Goal: Information Seeking & Learning: Learn about a topic

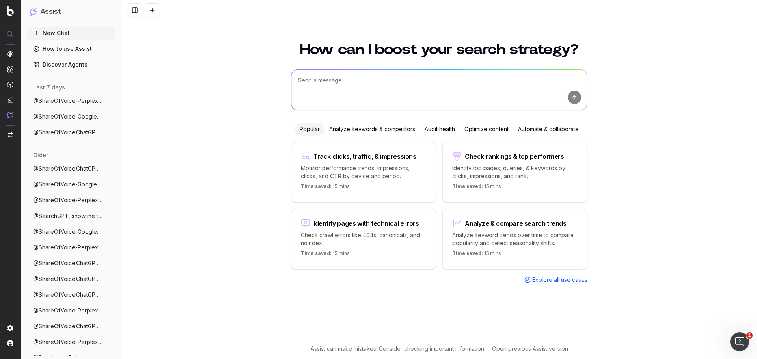
click at [536, 280] on span "Explore all use cases" at bounding box center [559, 280] width 55 height 8
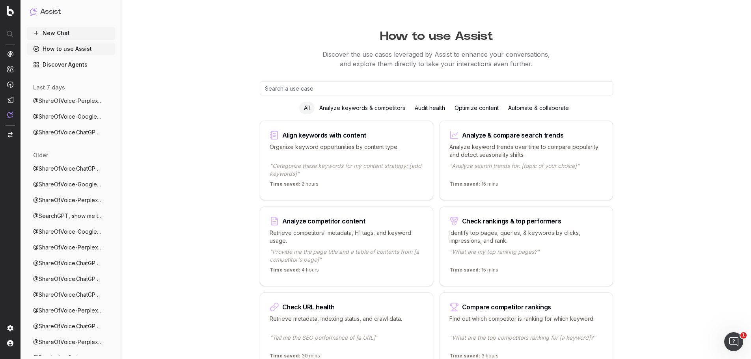
click at [68, 63] on link "Discover Agents" at bounding box center [71, 64] width 88 height 13
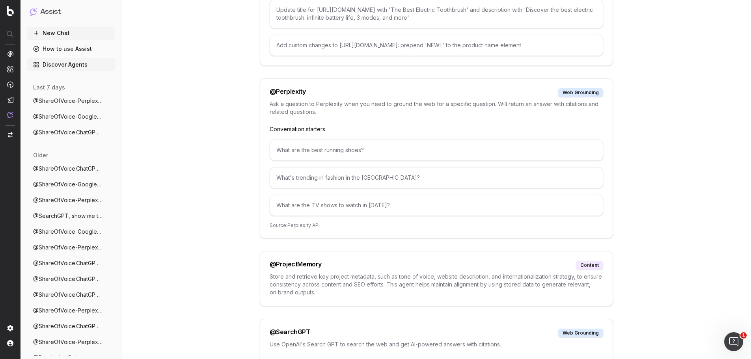
scroll to position [3234, 0]
